Goal: Task Accomplishment & Management: Manage account settings

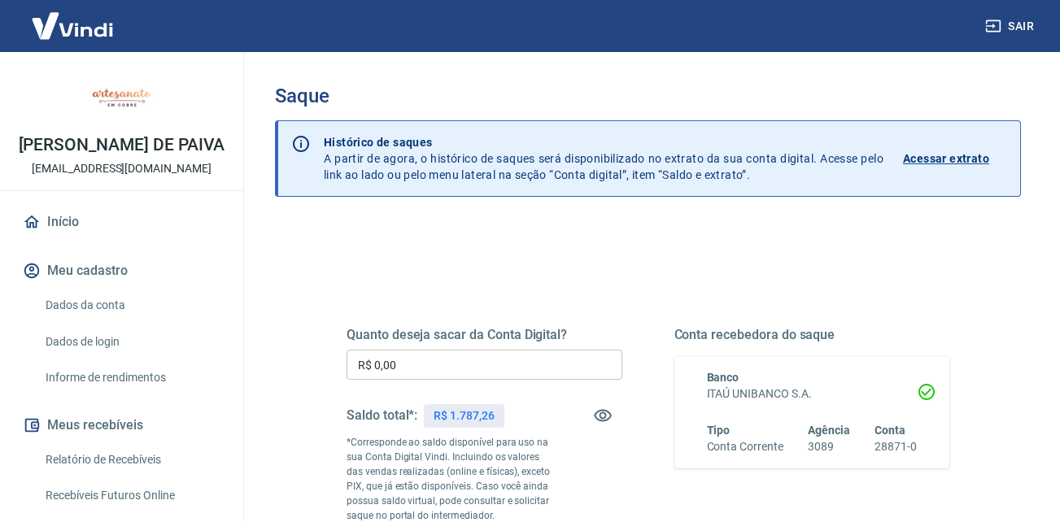
click at [436, 363] on input "R$ 0,00" at bounding box center [485, 365] width 276 height 30
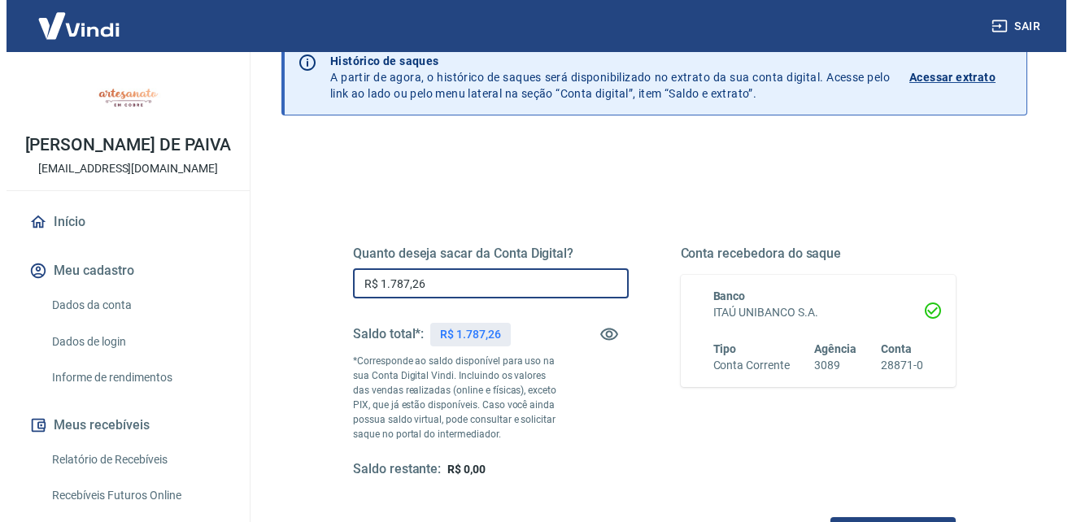
scroll to position [163, 0]
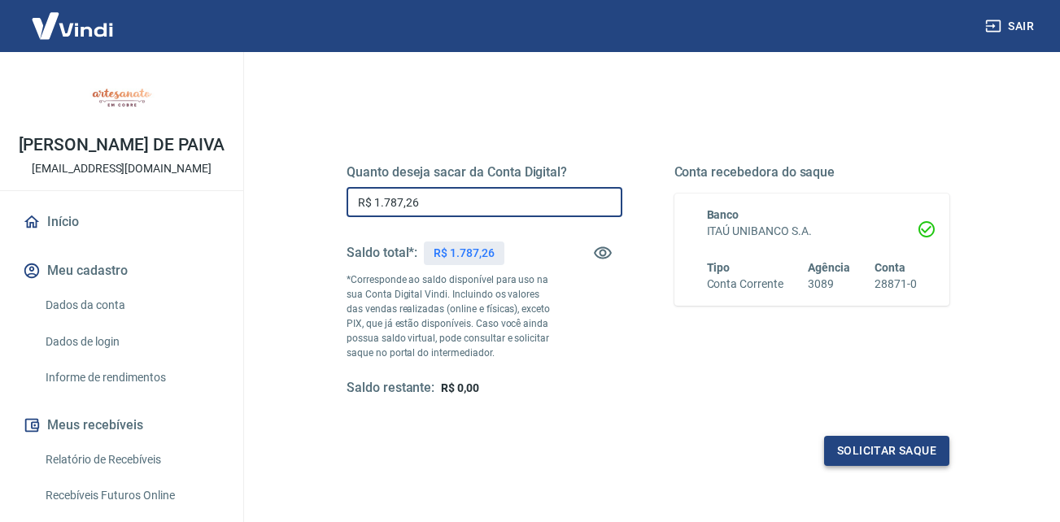
type input "R$ 1.787,26"
click at [896, 448] on button "Solicitar saque" at bounding box center [886, 451] width 125 height 30
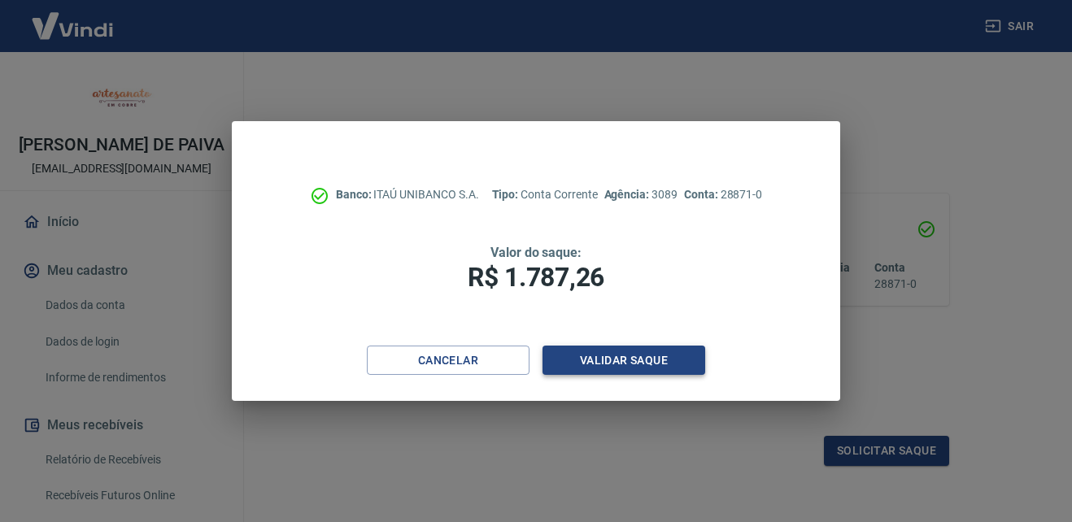
click at [663, 356] on button "Validar saque" at bounding box center [624, 361] width 163 height 30
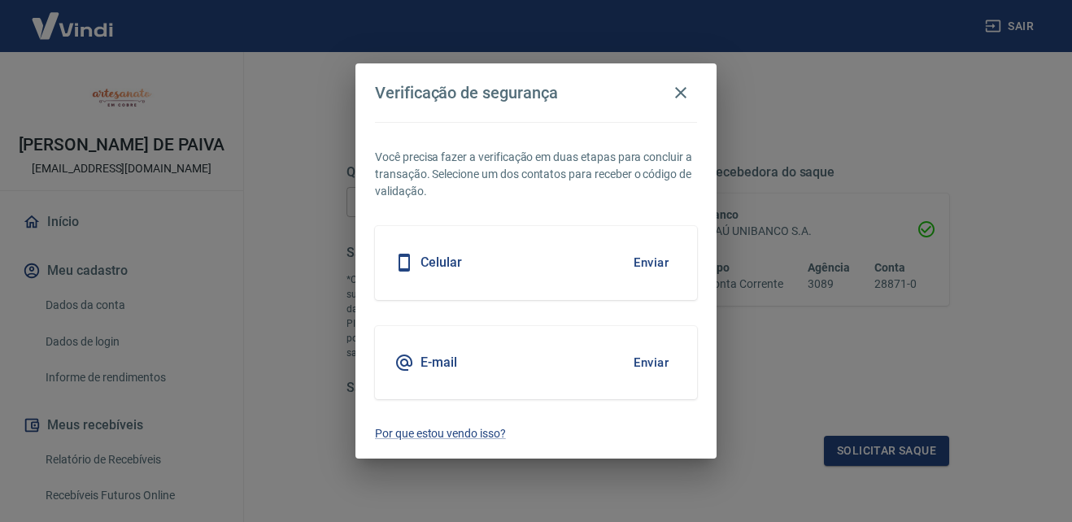
click at [666, 367] on button "Enviar" at bounding box center [651, 363] width 53 height 34
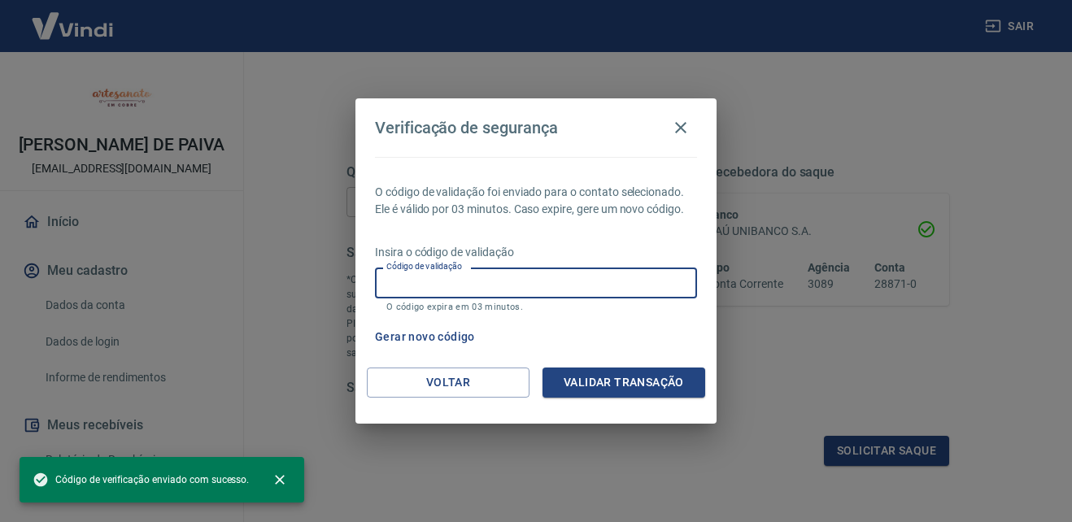
click at [476, 286] on input "Código de validação" at bounding box center [536, 283] width 322 height 30
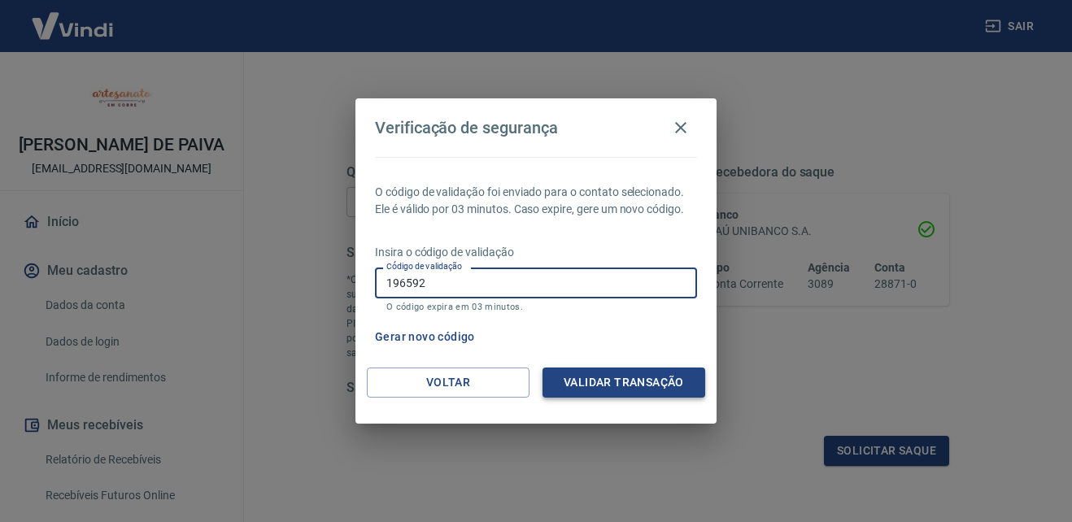
type input "196592"
click at [648, 379] on button "Validar transação" at bounding box center [624, 383] width 163 height 30
